Goal: Transaction & Acquisition: Purchase product/service

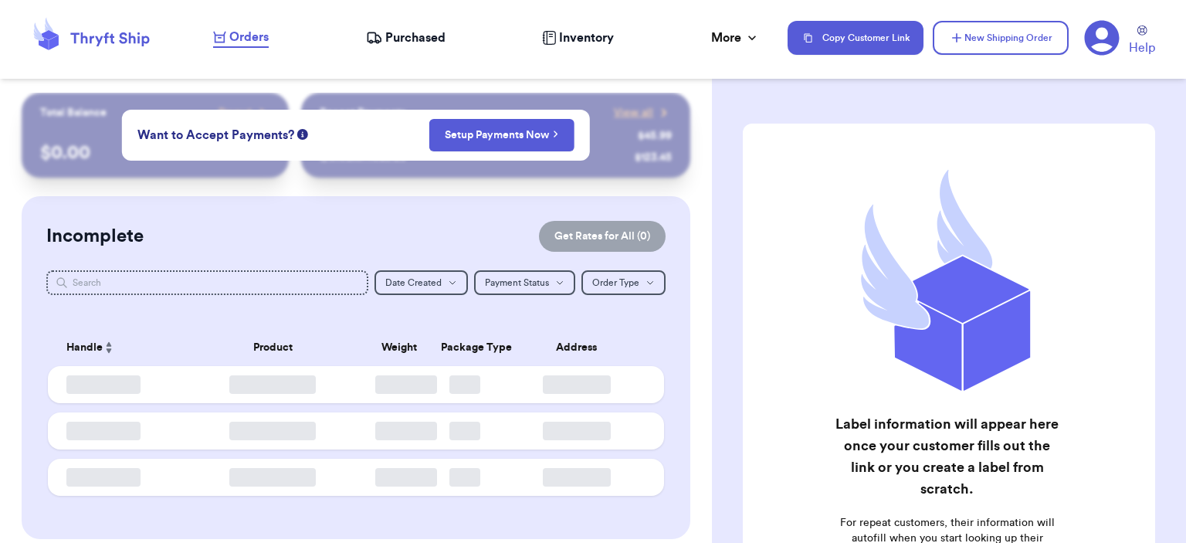
checkbox input "false"
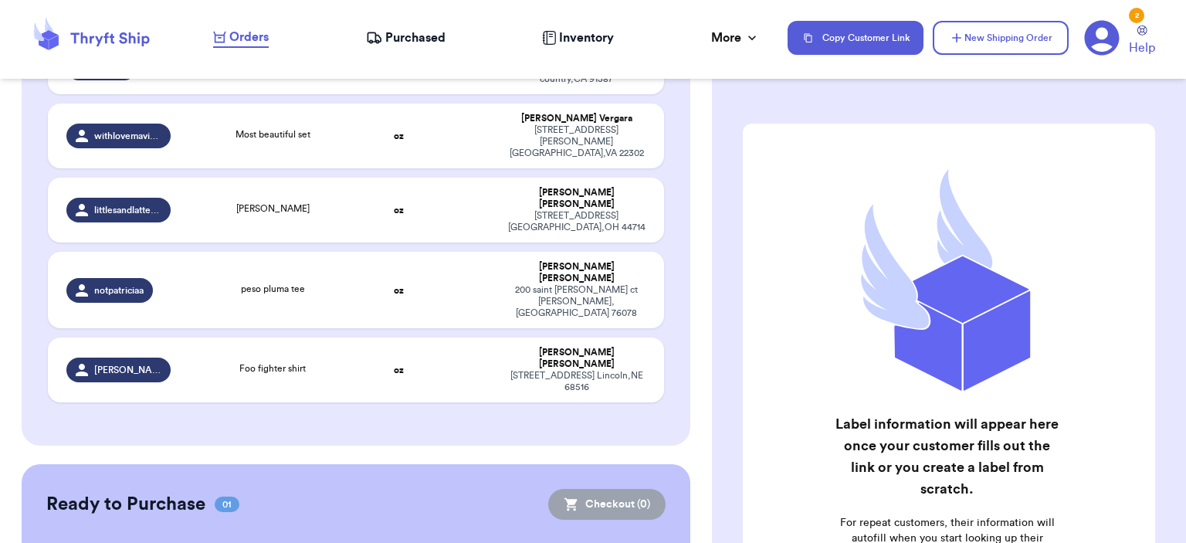
scroll to position [572, 0]
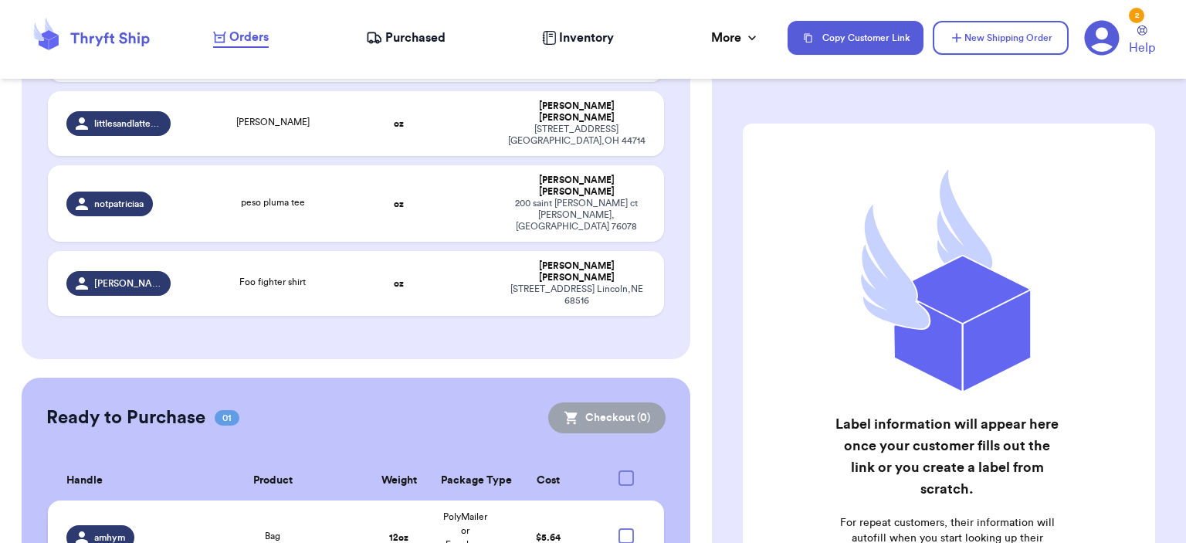
click at [619, 528] on div at bounding box center [626, 535] width 15 height 15
click at [626, 528] on input "checkbox" at bounding box center [626, 528] width 1 height 1
checkbox input "true"
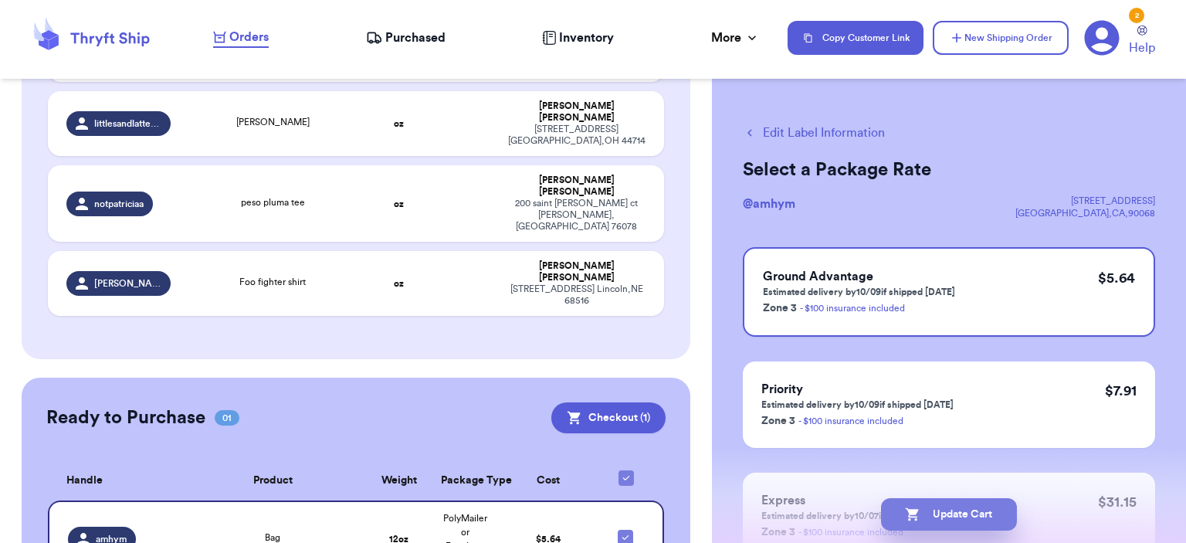
click at [993, 506] on button "Update Cart" at bounding box center [949, 514] width 136 height 32
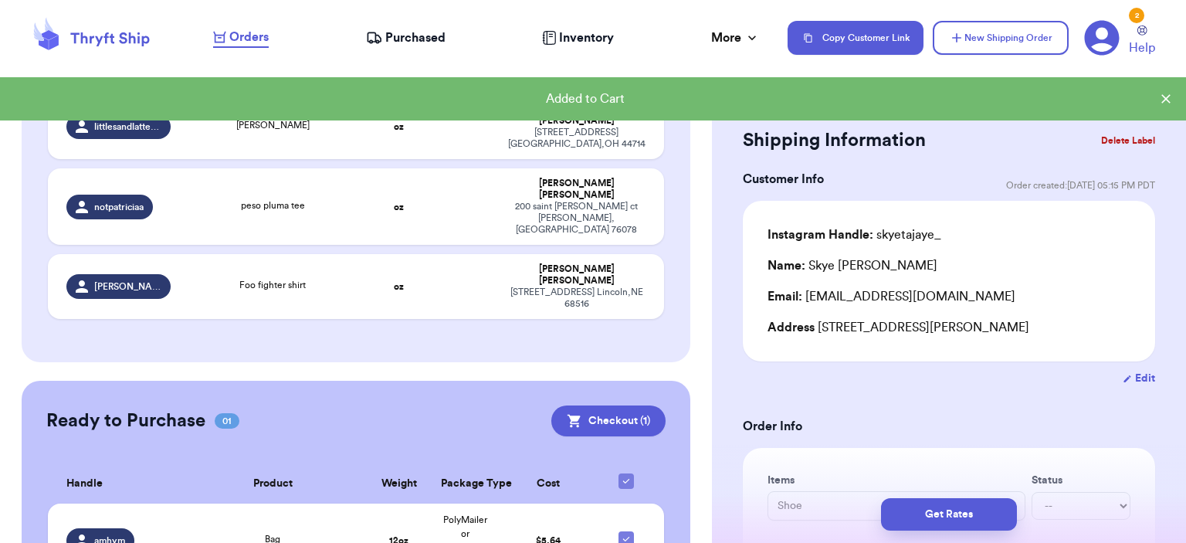
scroll to position [575, 0]
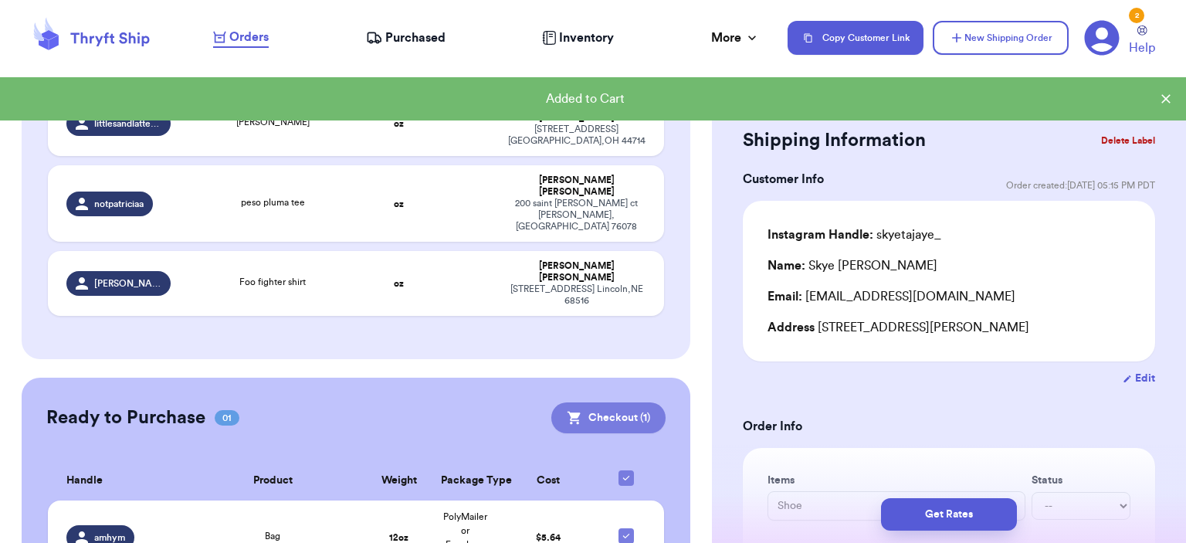
click at [612, 402] on button "Checkout ( 1 )" at bounding box center [608, 417] width 114 height 31
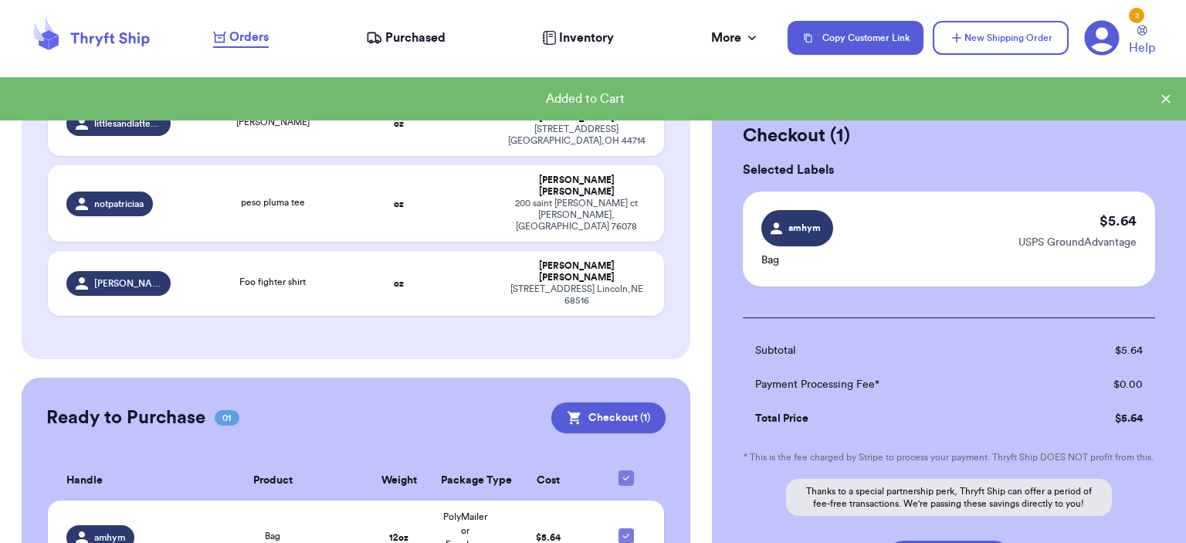
scroll to position [151, 0]
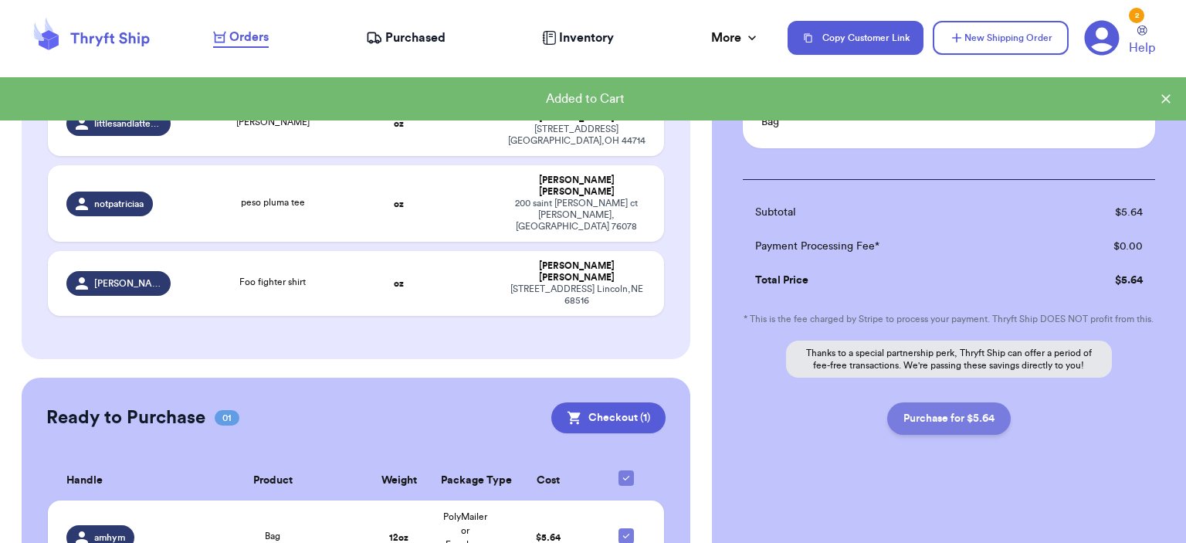
click at [945, 427] on button "Purchase for $5.64" at bounding box center [949, 418] width 124 height 32
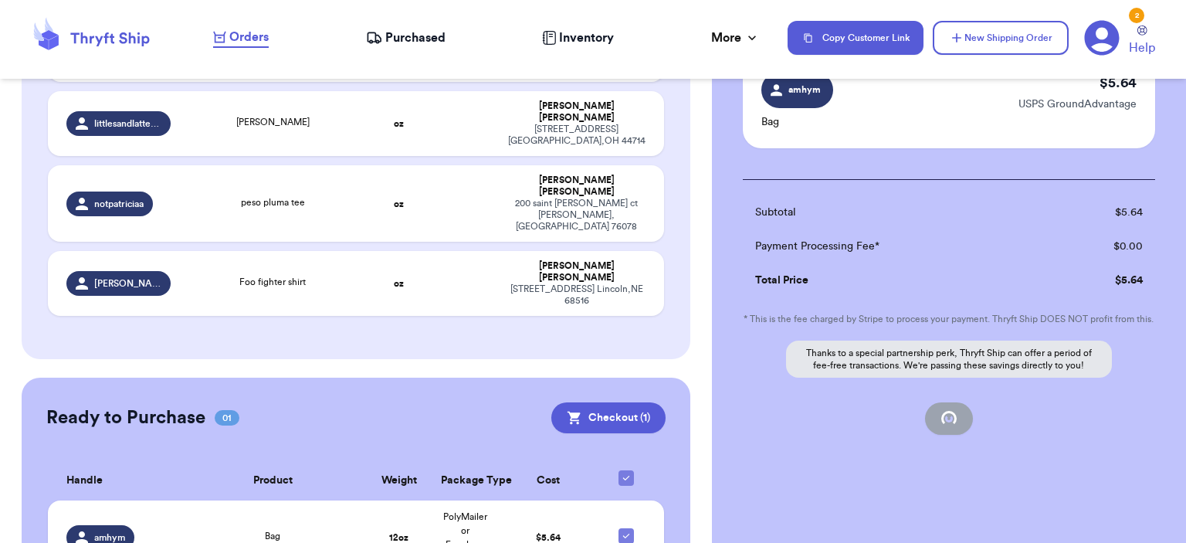
checkbox input "false"
checkbox input "true"
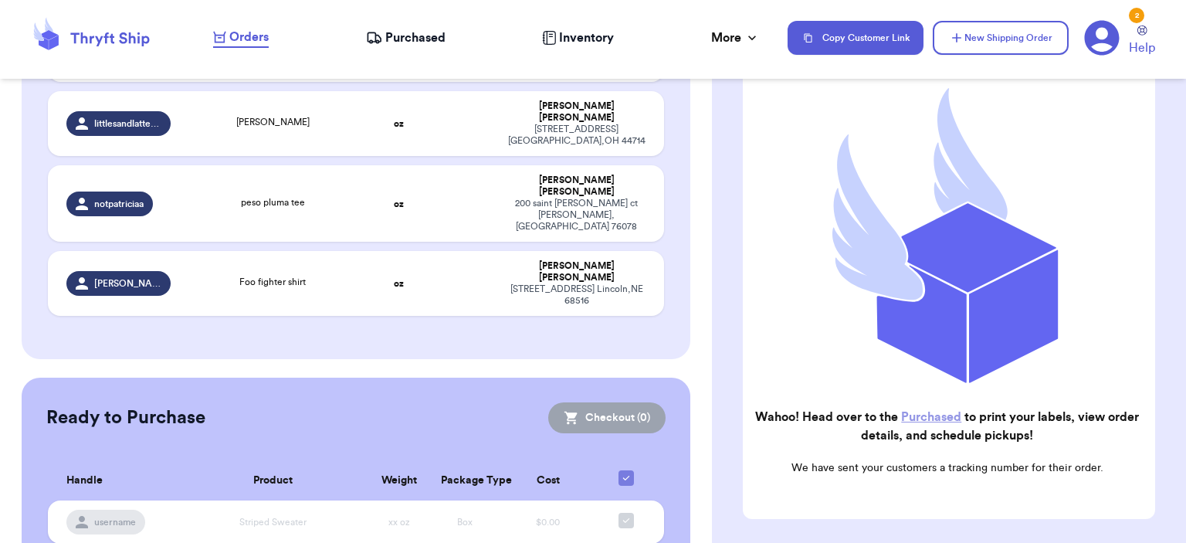
scroll to position [541, 0]
